Goal: Book appointment/travel/reservation

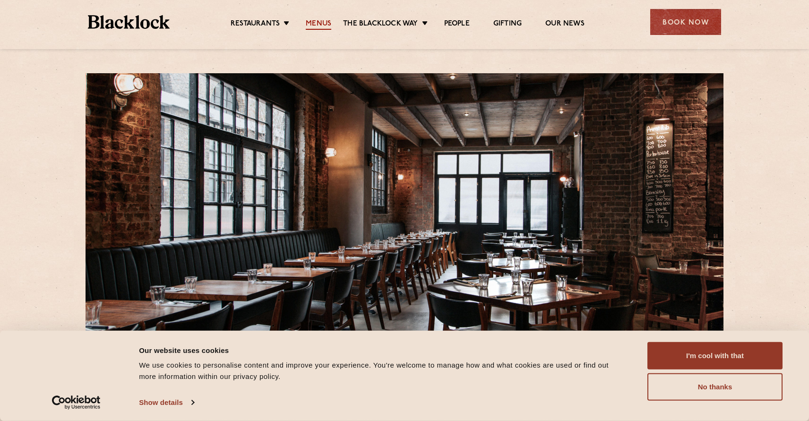
click at [319, 23] on link "Menus" at bounding box center [319, 24] width 26 height 10
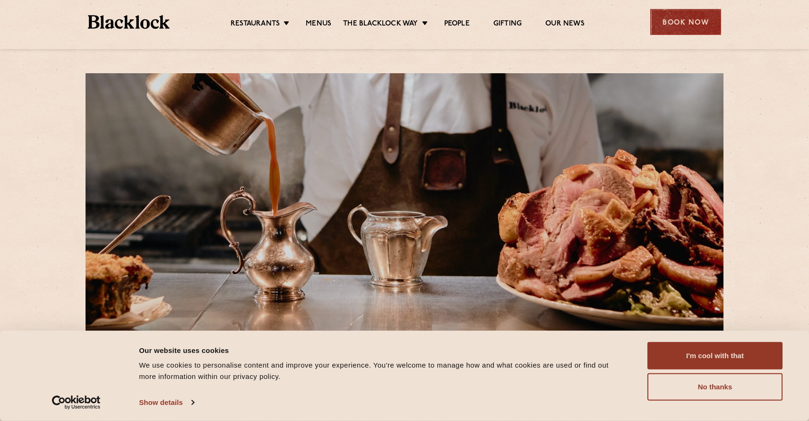
click at [683, 20] on div "Book Now" at bounding box center [685, 22] width 71 height 26
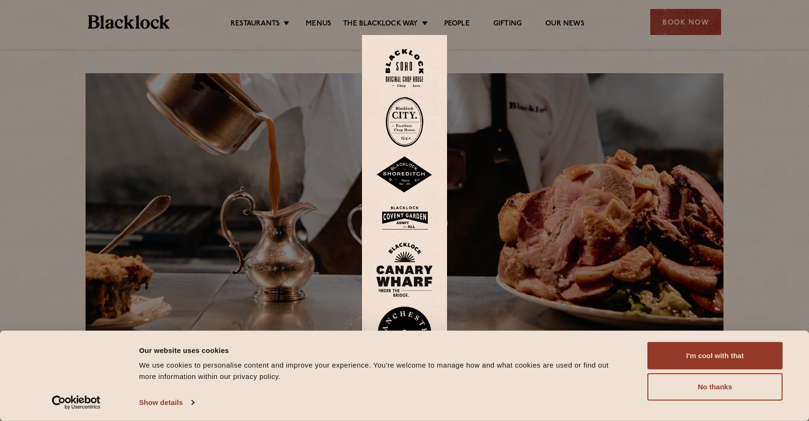
click at [407, 172] on img at bounding box center [404, 174] width 57 height 37
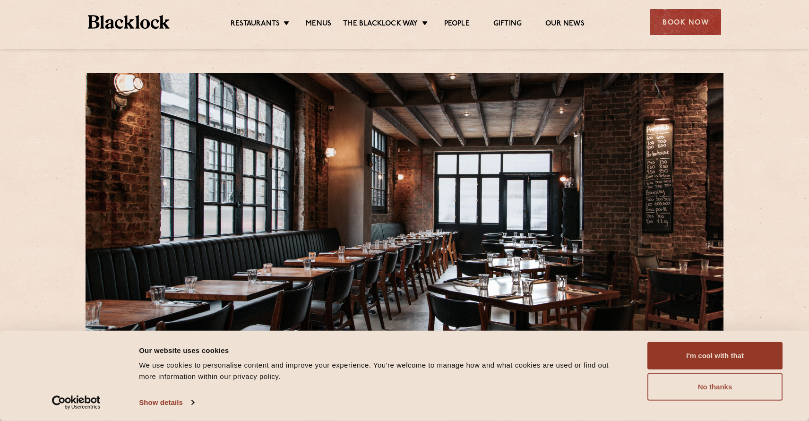
click at [684, 399] on button "No thanks" at bounding box center [714, 386] width 135 height 27
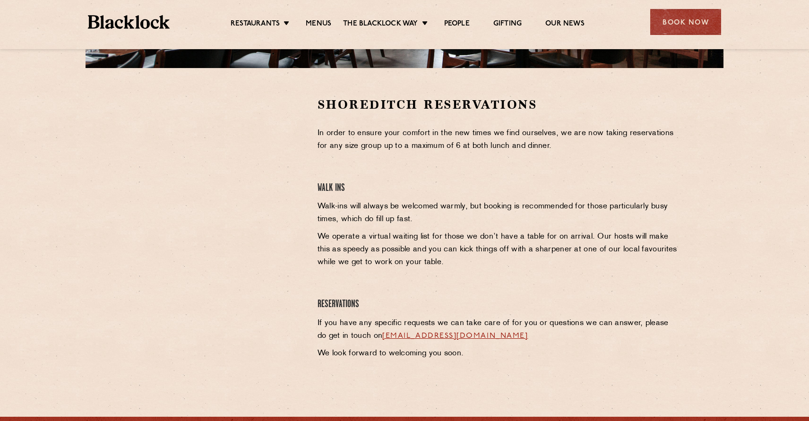
scroll to position [288, 0]
